Goal: Transaction & Acquisition: Purchase product/service

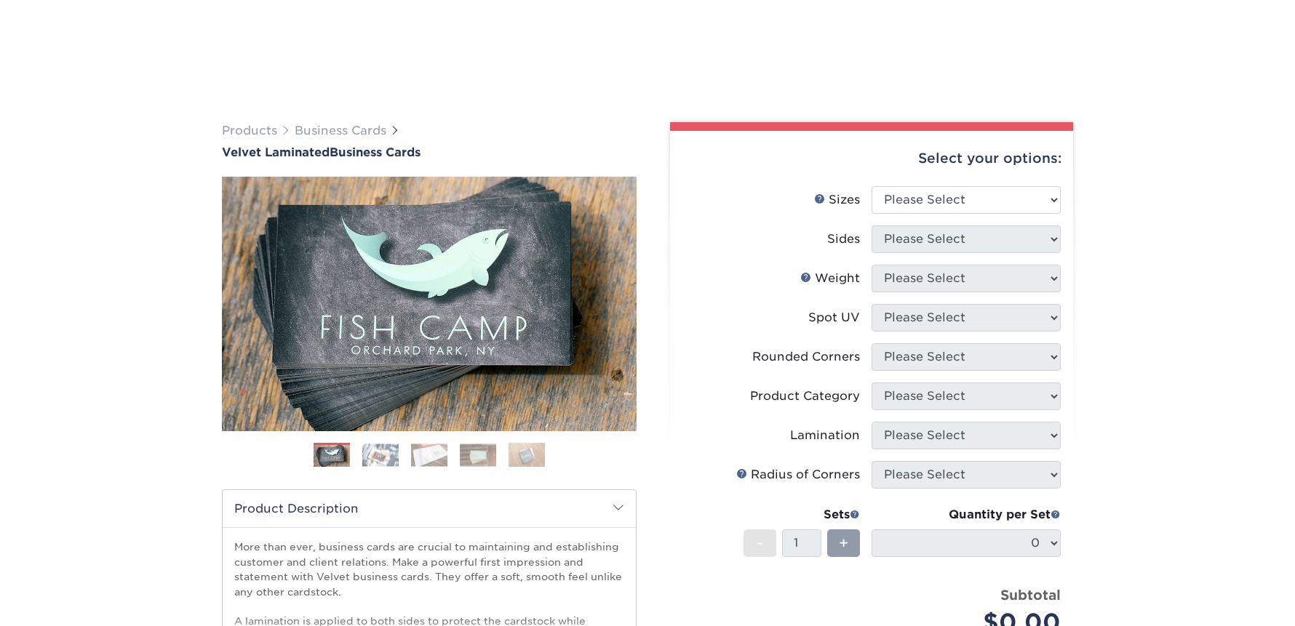
scroll to position [93, 0]
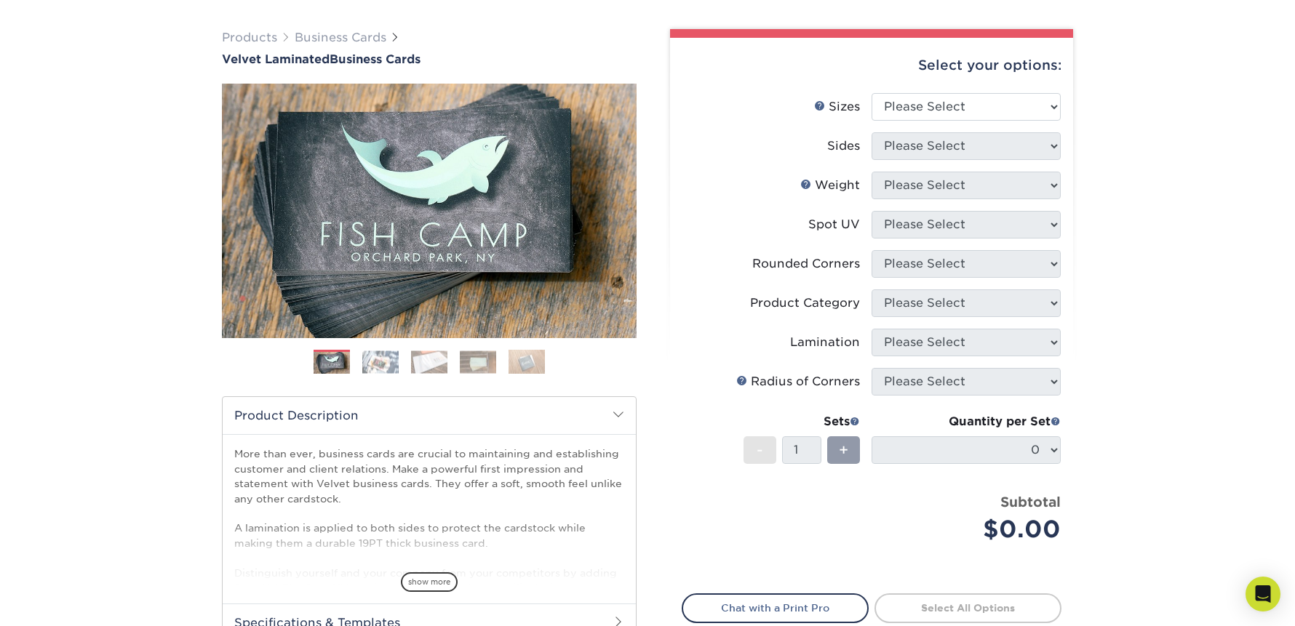
click at [1066, 453] on div "Select your options: Sizes Help Sizes Please Select 1.5" x 3.5" - Mini 1.75" x …" at bounding box center [871, 380] width 403 height 685
click at [912, 103] on select "Please Select 1.5" x 3.5" - Mini 1.75" x 3.5" - Mini 2" x 2" - Square 2" x 3" -…" at bounding box center [966, 107] width 189 height 28
click at [872, 93] on select "Please Select 1.5" x 3.5" - Mini 1.75" x 3.5" - Mini 2" x 2" - Square 2" x 3" -…" at bounding box center [966, 107] width 189 height 28
click at [941, 96] on select "Please Select 1.5" x 3.5" - Mini 1.75" x 3.5" - Mini 2" x 2" - Square 2" x 3" -…" at bounding box center [966, 107] width 189 height 28
select select "2.00x3.50"
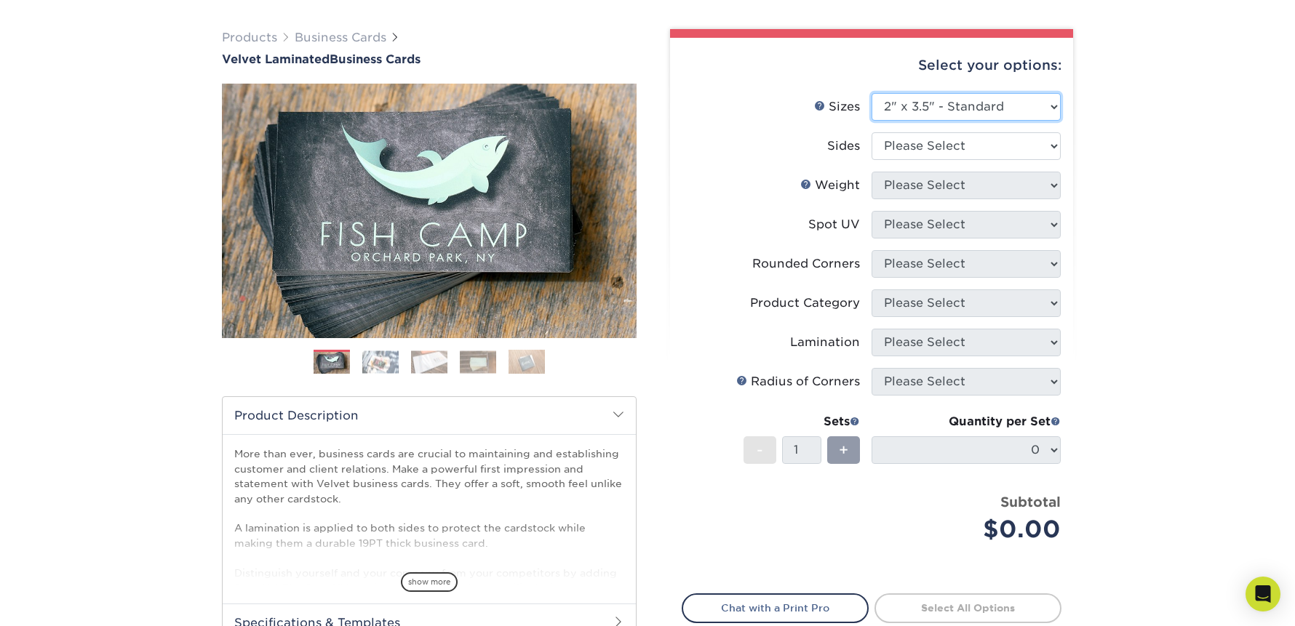
click at [872, 93] on select "Please Select 1.5" x 3.5" - Mini 1.75" x 3.5" - Mini 2" x 2" - Square 2" x 3" -…" at bounding box center [966, 107] width 189 height 28
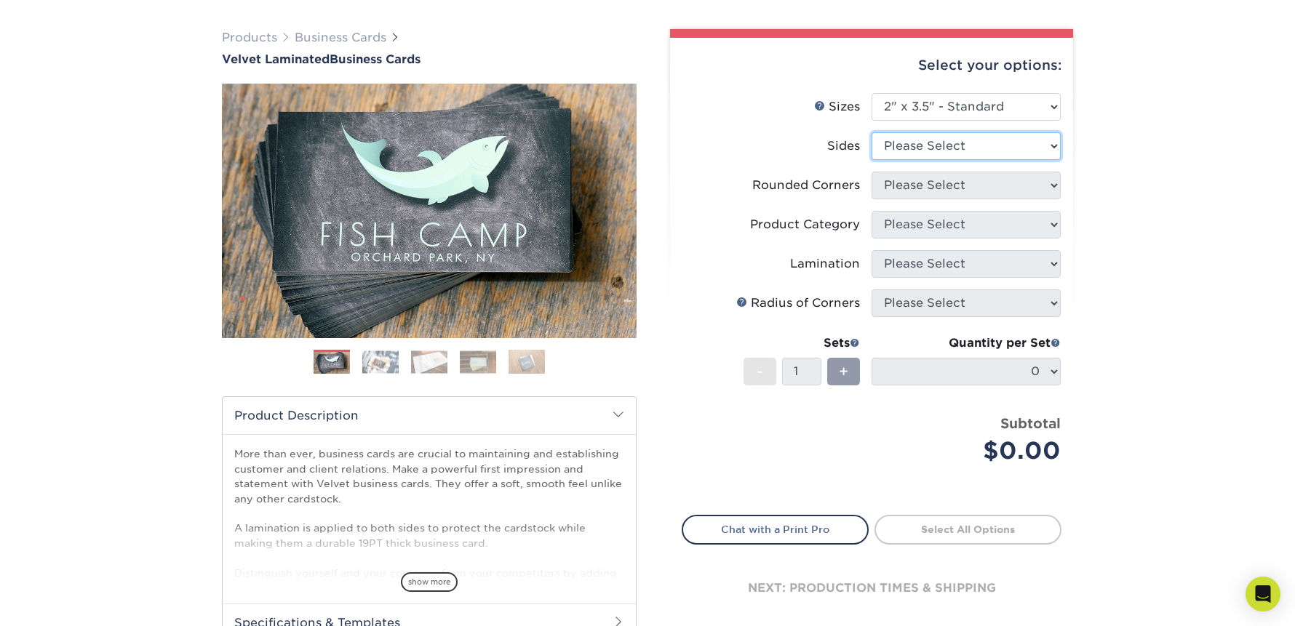
click at [948, 148] on select "Please Select Print Both Sides Print Front Only" at bounding box center [966, 146] width 189 height 28
select select "13abbda7-1d64-4f25-8bb2-c179b224825d"
click at [872, 132] on select "Please Select Print Both Sides Print Front Only" at bounding box center [966, 146] width 189 height 28
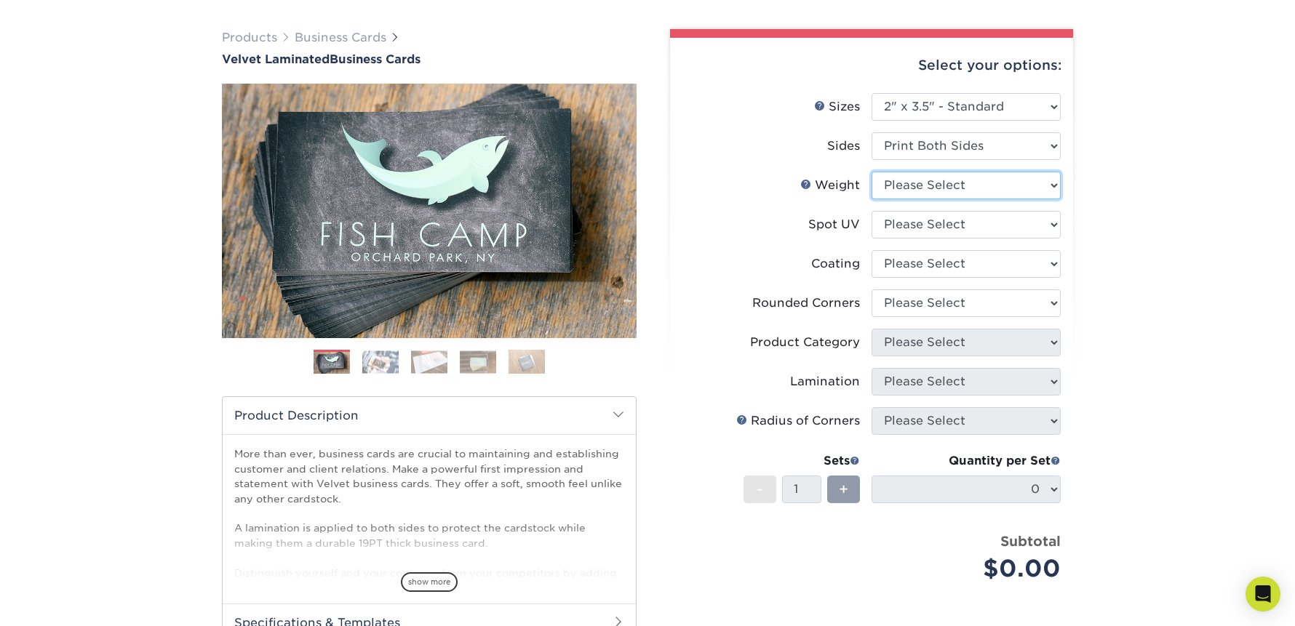
click at [929, 185] on select "Please Select 16PT" at bounding box center [966, 186] width 189 height 28
select select "16PT"
click at [872, 172] on select "Please Select 16PT" at bounding box center [966, 186] width 189 height 28
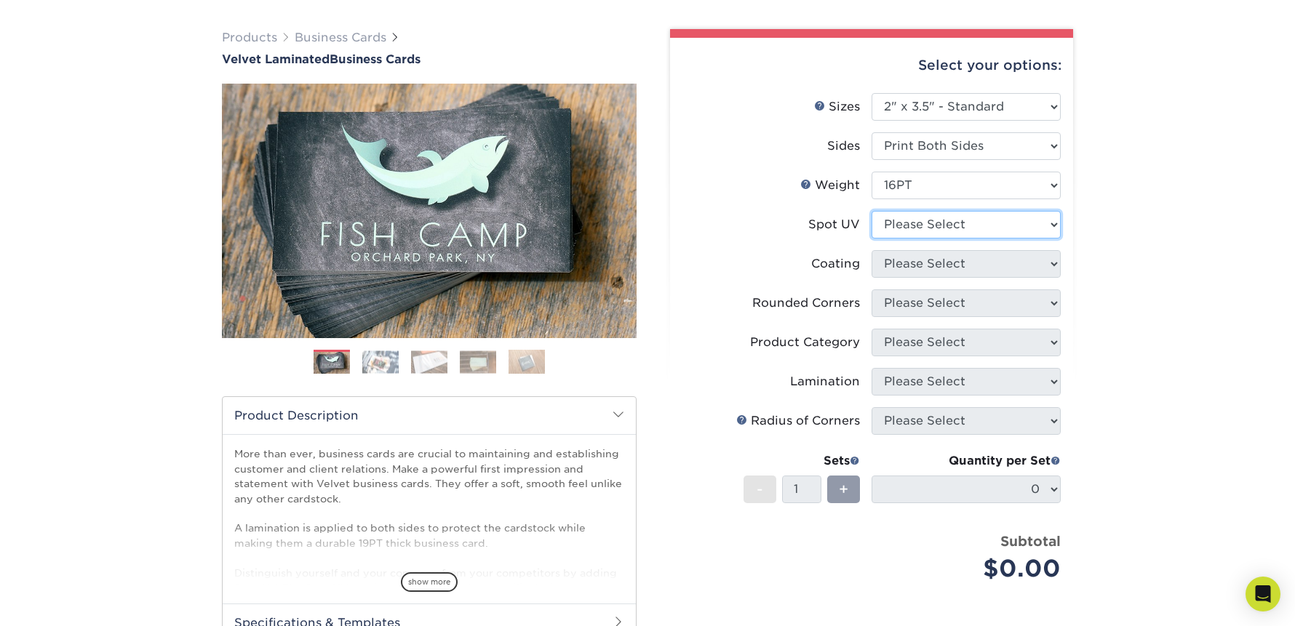
click at [916, 220] on select "Please Select No Spot UV Front and Back (Both Sides) Front Only Back Only" at bounding box center [966, 225] width 189 height 28
select select "0"
click at [872, 211] on select "Please Select No Spot UV Front and Back (Both Sides) Front Only Back Only" at bounding box center [966, 225] width 189 height 28
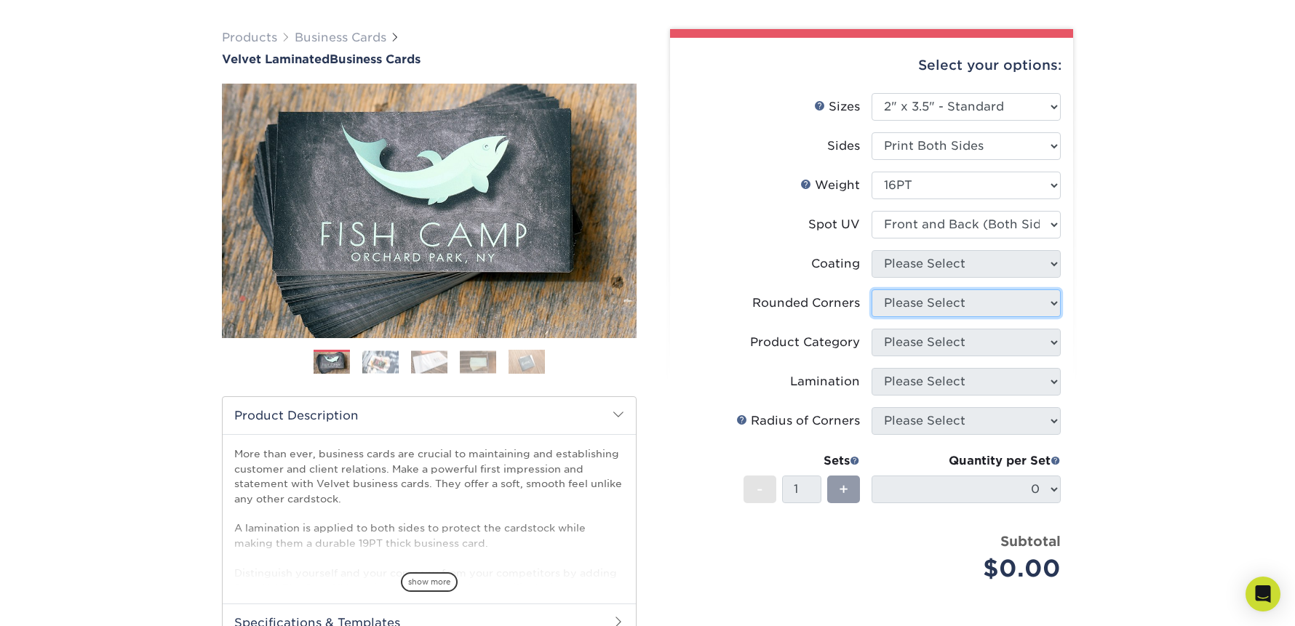
click at [910, 290] on select "Please Select Yes - Round 2 Corners Yes - Round 4 Corners No" at bounding box center [966, 304] width 189 height 28
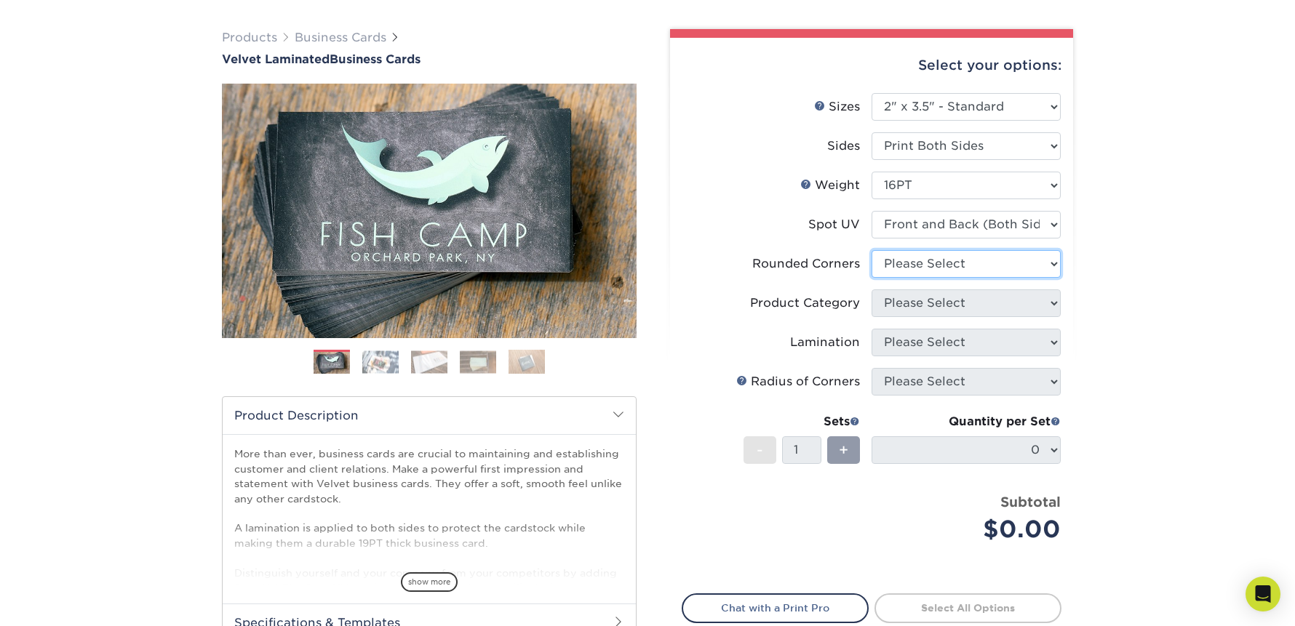
select select "0"
click at [872, 250] on select "Please Select Yes - Round 2 Corners Yes - Round 4 Corners No" at bounding box center [966, 264] width 189 height 28
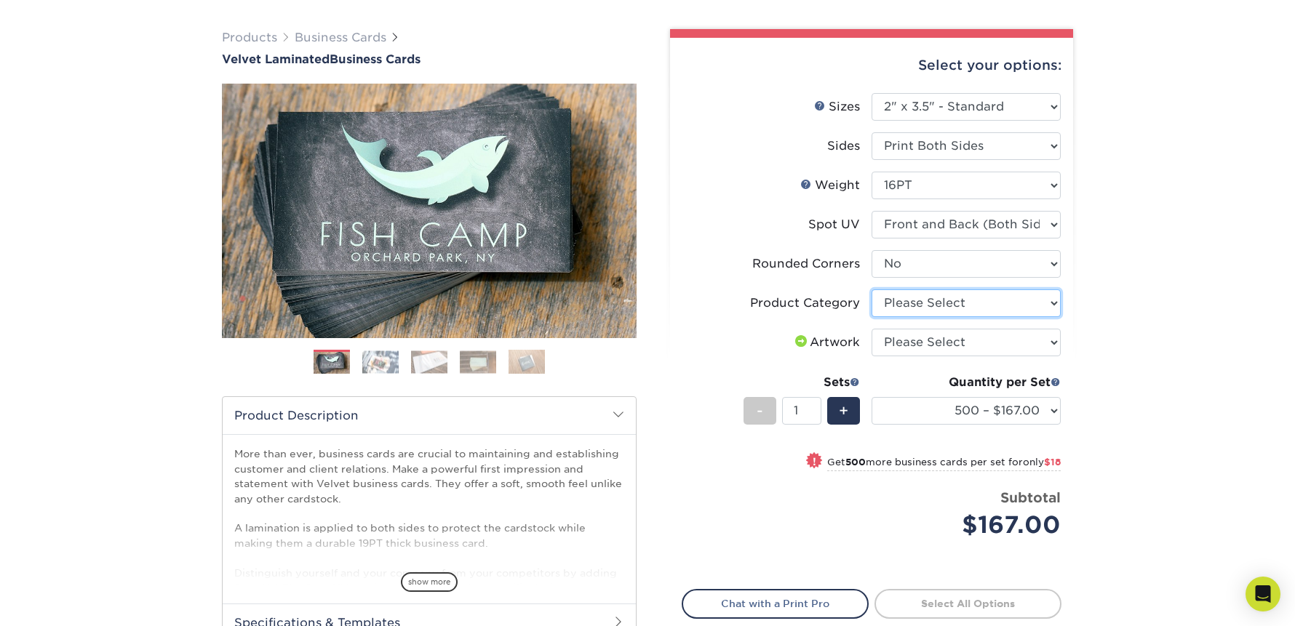
click at [912, 299] on select "Please Select Business Cards" at bounding box center [966, 304] width 189 height 28
select select "3b5148f1-0588-4f88-a218-97bcfdce65c1"
click at [872, 290] on select "Please Select Business Cards" at bounding box center [966, 304] width 189 height 28
click at [920, 348] on select "Please Select I will upload files I need a design - $100" at bounding box center [966, 343] width 189 height 28
select select "upload"
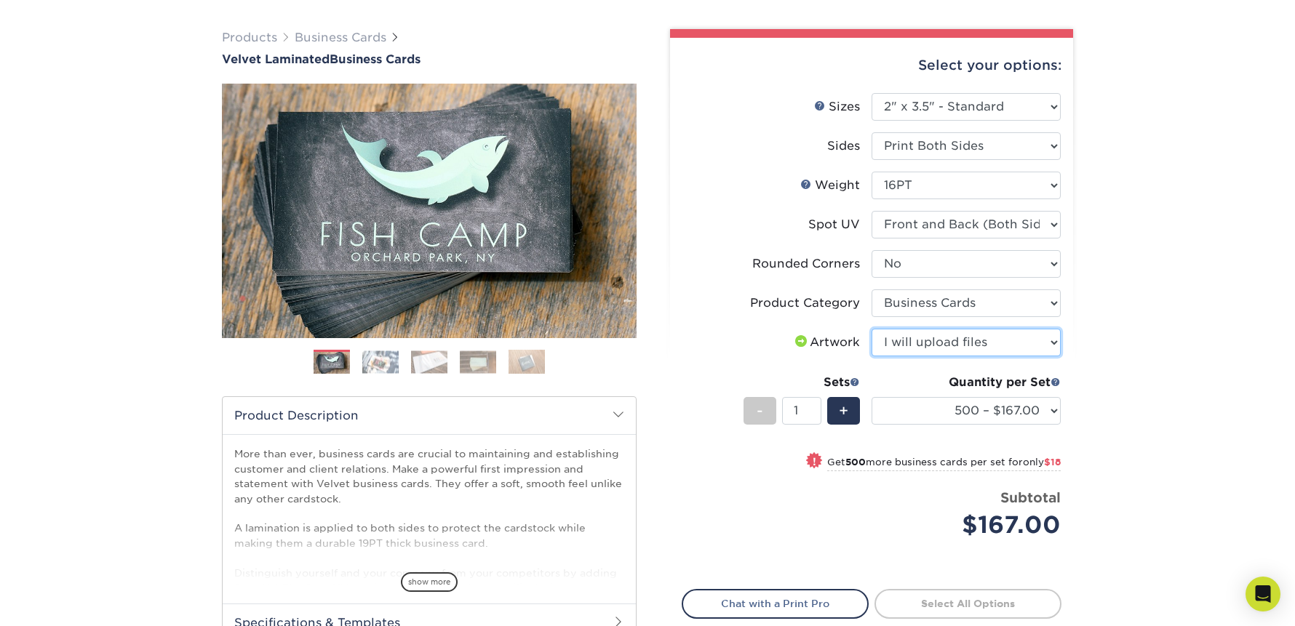
click at [872, 329] on select "Please Select I will upload files I need a design - $100" at bounding box center [966, 343] width 189 height 28
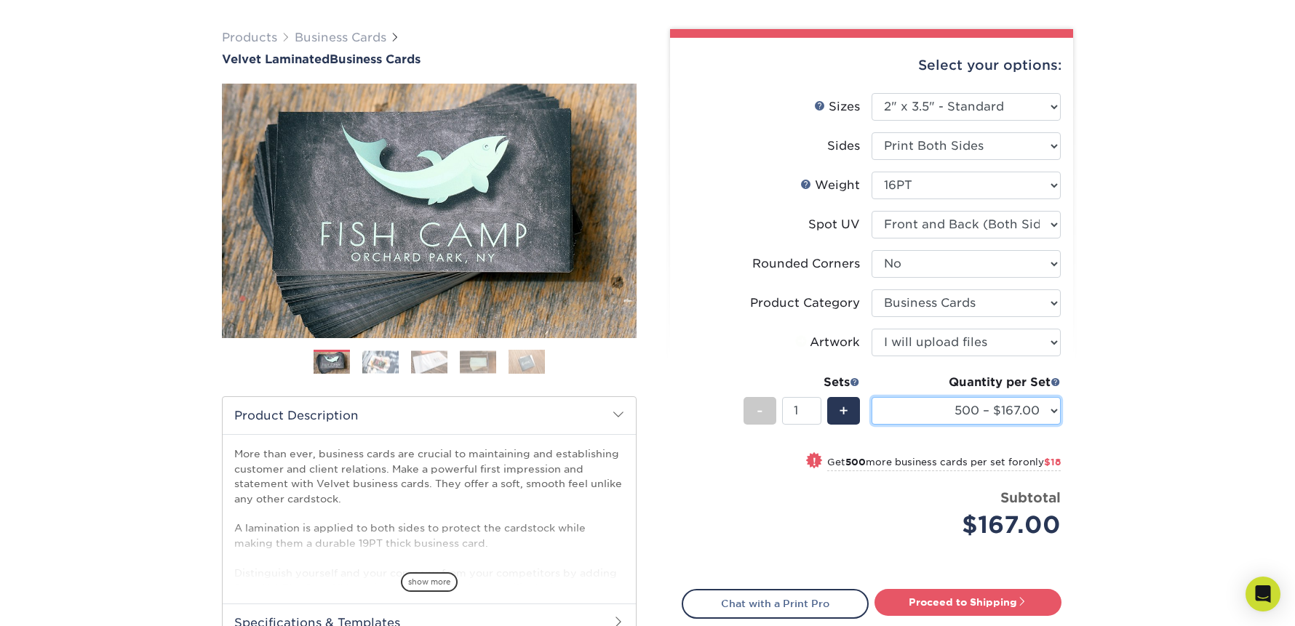
click at [985, 410] on select "500 – $167.00 1000 – $185.00 2500 – $439.00 5000 – $733.00 10000 – $1307.00" at bounding box center [966, 411] width 189 height 28
